Goal: Navigation & Orientation: Find specific page/section

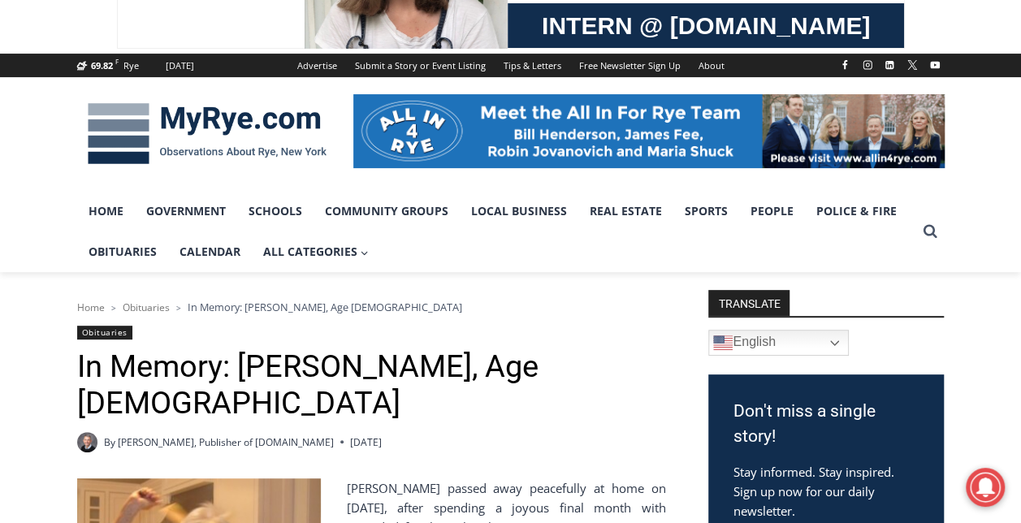
click at [158, 122] on img at bounding box center [207, 134] width 260 height 85
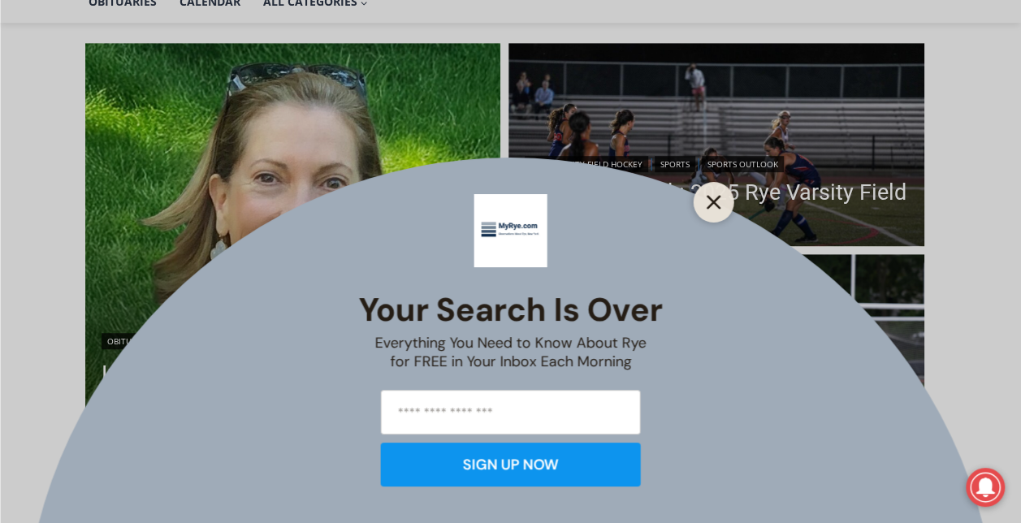
click at [706, 212] on button "Close" at bounding box center [714, 202] width 23 height 23
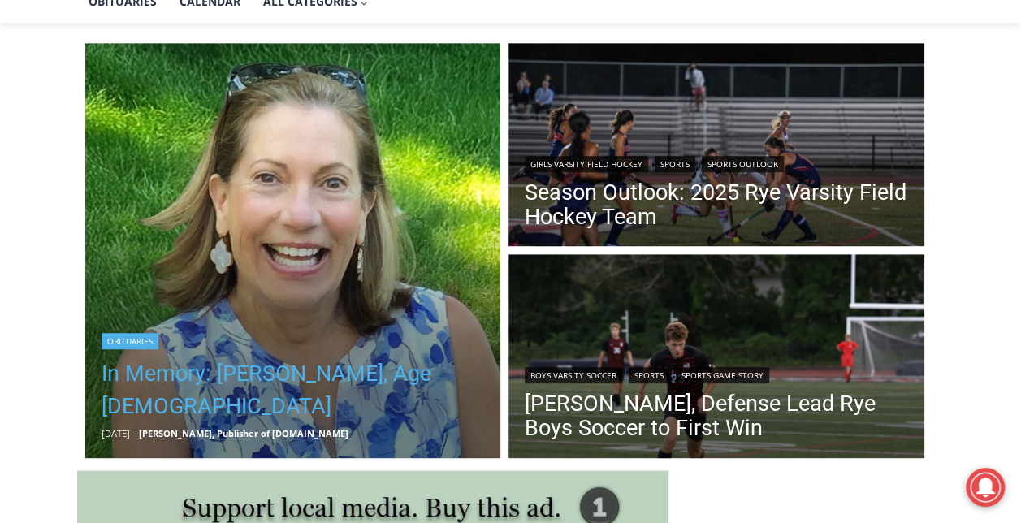
click at [269, 385] on link "In Memory: Maryanne Bardwil Lynch, Age 72" at bounding box center [294, 390] width 384 height 65
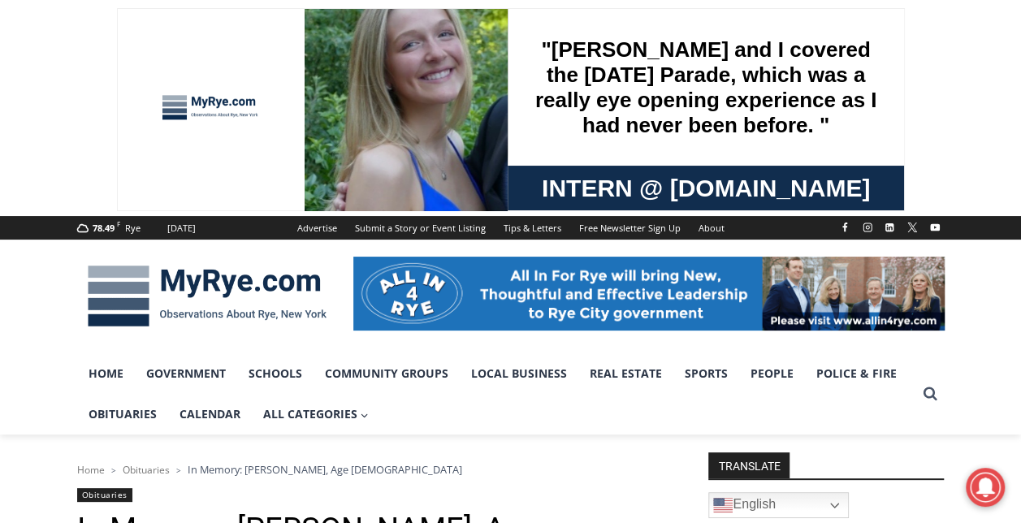
click at [202, 292] on img at bounding box center [207, 296] width 260 height 85
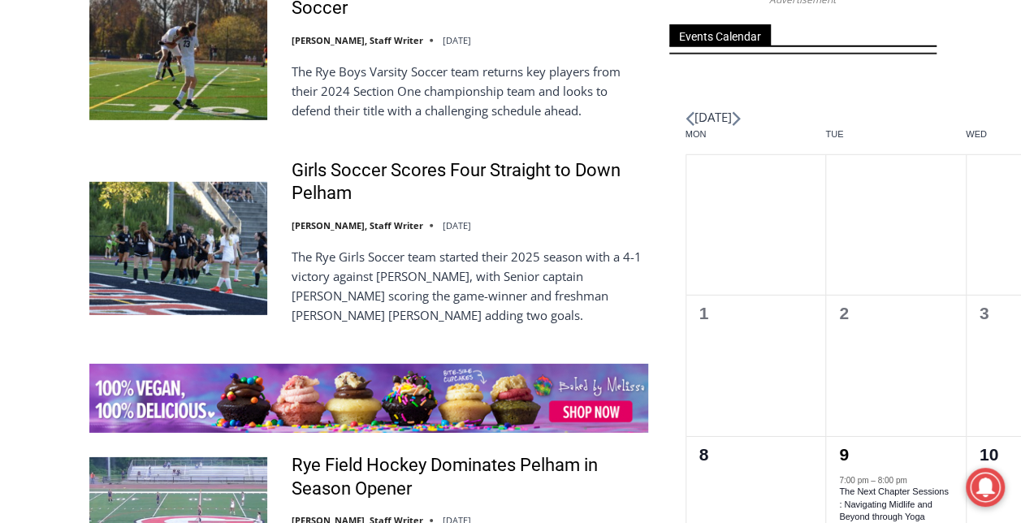
scroll to position [2317, 0]
